Goal: Transaction & Acquisition: Purchase product/service

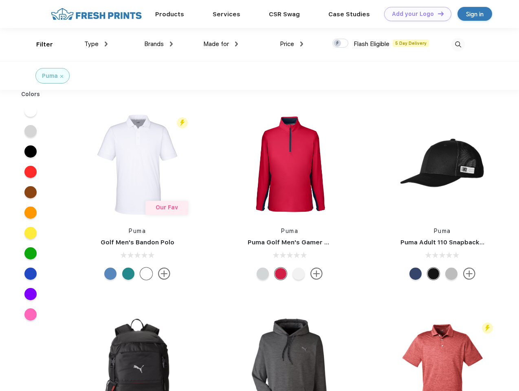
click at [414, 14] on link "Add your Logo Design Tool" at bounding box center [417, 14] width 67 height 14
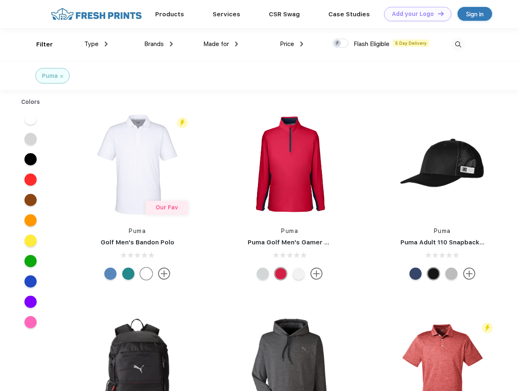
click at [0, 0] on div "Design Tool" at bounding box center [0, 0] width 0 height 0
click at [437, 13] on link "Add your Logo Design Tool" at bounding box center [417, 14] width 67 height 14
click at [39, 44] on div "Filter" at bounding box center [44, 44] width 17 height 9
click at [96, 44] on span "Type" at bounding box center [91, 43] width 14 height 7
click at [158, 44] on span "Brands" at bounding box center [154, 43] width 20 height 7
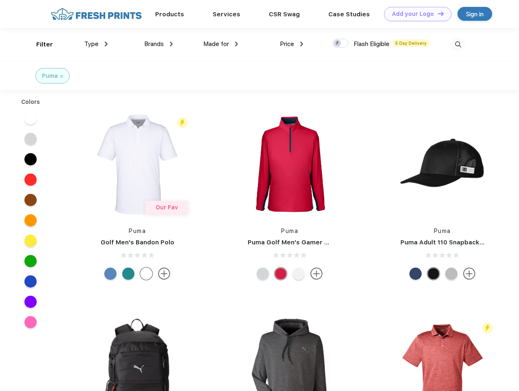
click at [221, 44] on span "Made for" at bounding box center [216, 43] width 26 height 7
click at [291, 44] on span "Price" at bounding box center [287, 43] width 14 height 7
click at [340, 44] on div at bounding box center [340, 43] width 16 height 9
click at [337, 44] on input "checkbox" at bounding box center [334, 40] width 5 height 5
click at [458, 44] on img at bounding box center [457, 44] width 13 height 13
